Goal: Task Accomplishment & Management: Complete application form

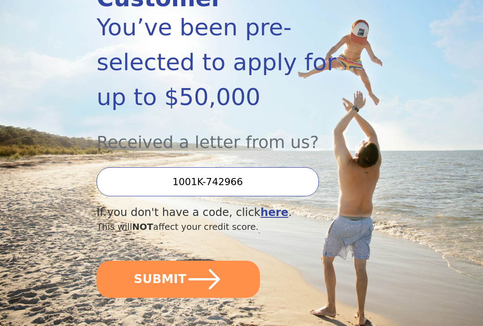
scroll to position [158, 0]
click at [282, 180] on input "1001K-742966" at bounding box center [208, 181] width 222 height 29
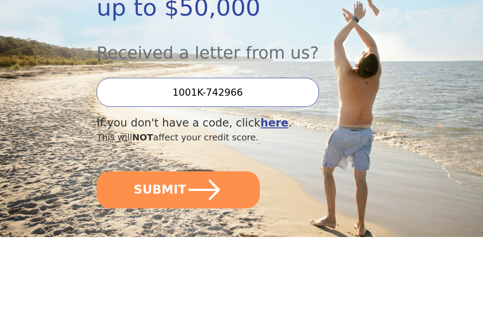
scroll to position [247, 0]
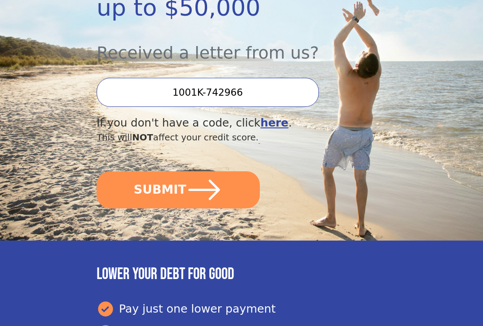
click at [231, 191] on button "SUBMIT" at bounding box center [178, 190] width 163 height 37
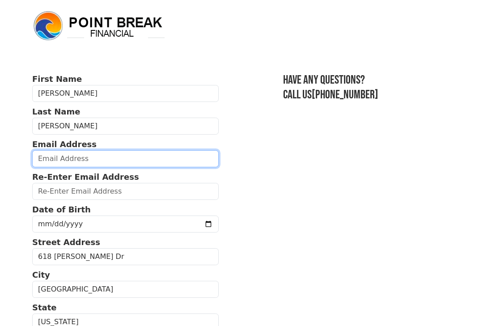
click at [52, 154] on input "email" at bounding box center [125, 158] width 187 height 17
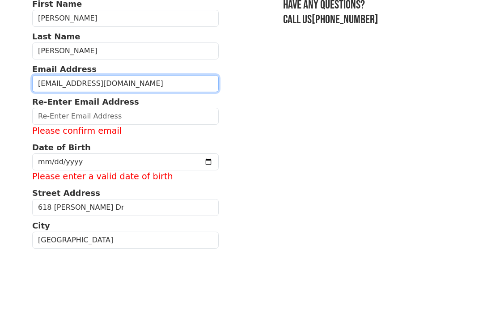
type input "billypavlick@gmail.com"
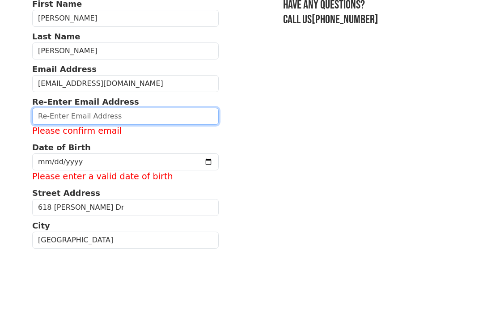
click at [59, 183] on input "email" at bounding box center [125, 191] width 187 height 17
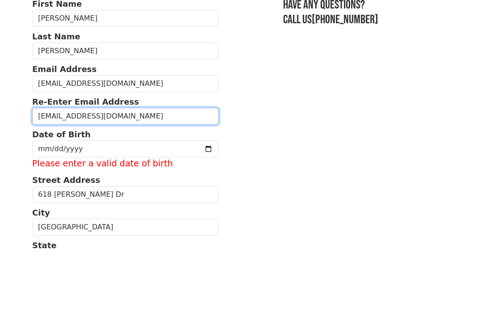
type input "billypavlick@gmail.com"
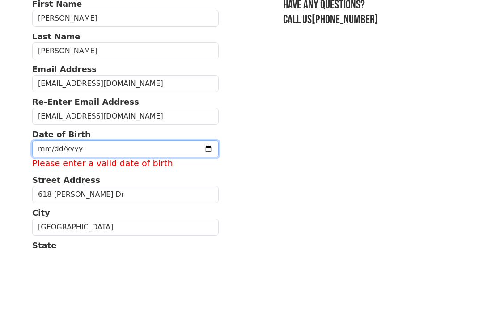
click at [59, 216] on input "date" at bounding box center [125, 224] width 187 height 17
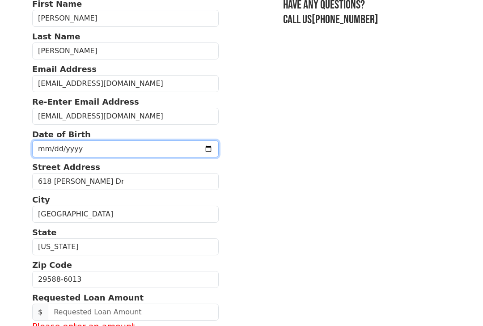
click at [149, 151] on input "1972-05-08" at bounding box center [125, 148] width 187 height 17
type input "1972-05-10"
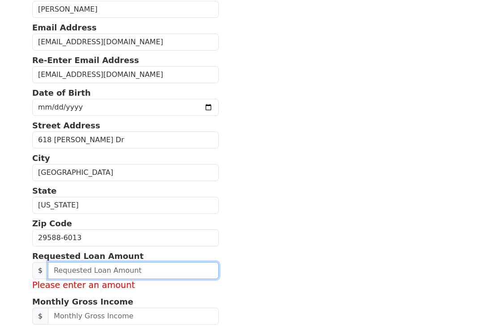
click at [192, 273] on input "text" at bounding box center [133, 271] width 171 height 17
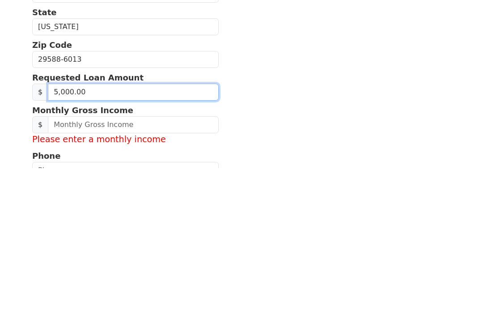
type input "50,000.00"
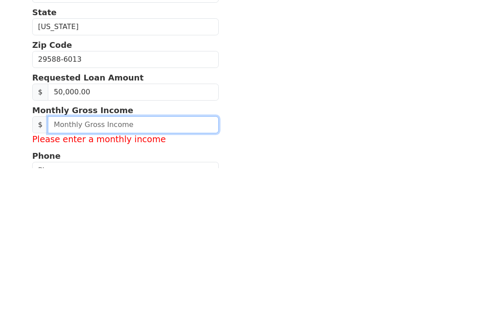
click at [103, 274] on input "text" at bounding box center [133, 282] width 171 height 17
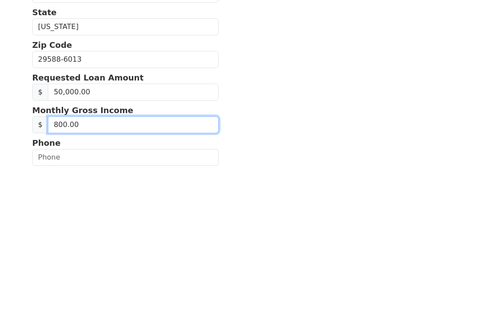
type input "8,000.00"
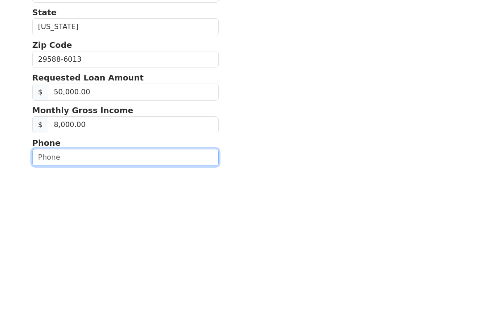
click at [52, 307] on input "text" at bounding box center [125, 315] width 187 height 17
type input "(843) 293-7157"
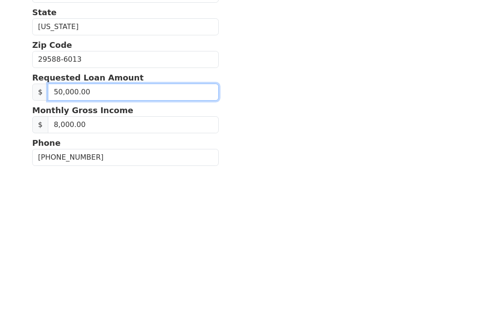
click at [102, 242] on input "50,000.00" at bounding box center [133, 250] width 171 height 17
type input "30,000.00"
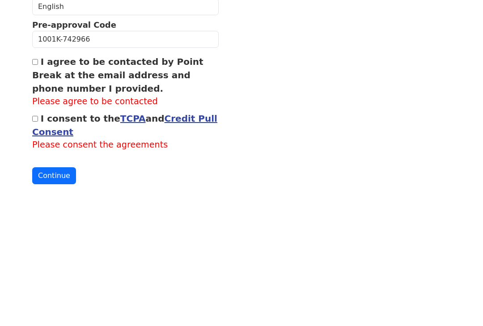
scroll to position [338, 0]
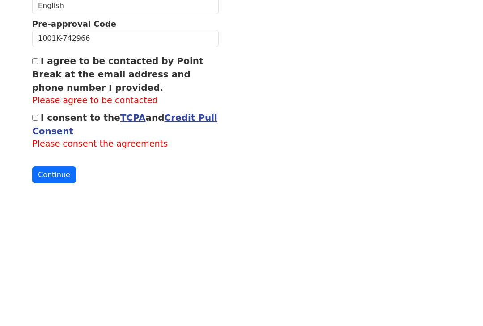
click at [36, 257] on input "I consent to the TCPA and Credit Pull Consent" at bounding box center [35, 260] width 6 height 6
checkbox input "true"
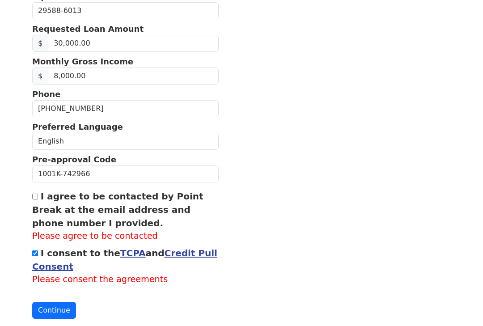
scroll to position [331, 0]
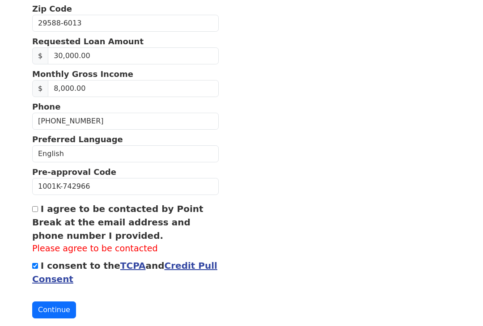
click at [43, 306] on button "Continue" at bounding box center [54, 309] width 44 height 17
click at [45, 311] on button "Continue" at bounding box center [54, 309] width 44 height 17
click at [37, 208] on input "I agree to be contacted by Point Break at the email address and phone number I …" at bounding box center [35, 209] width 6 height 6
checkbox input "true"
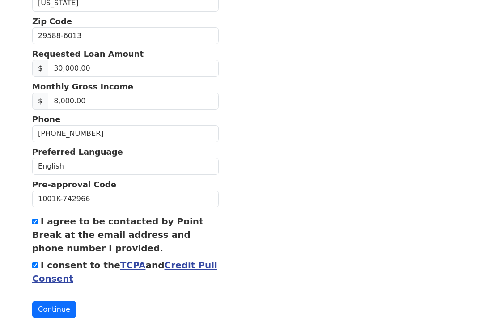
click at [44, 308] on button "Continue" at bounding box center [54, 309] width 44 height 17
